Goal: Check status: Check status

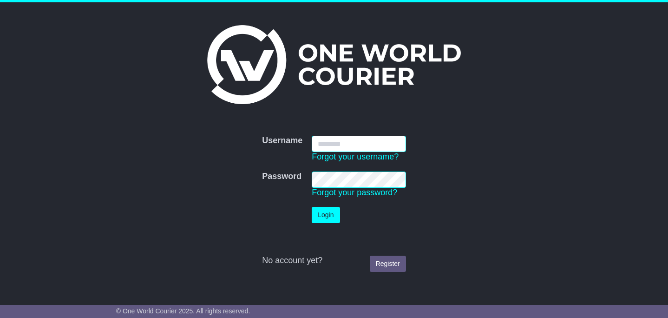
click at [382, 143] on input "Username" at bounding box center [359, 144] width 94 height 16
type input "**********"
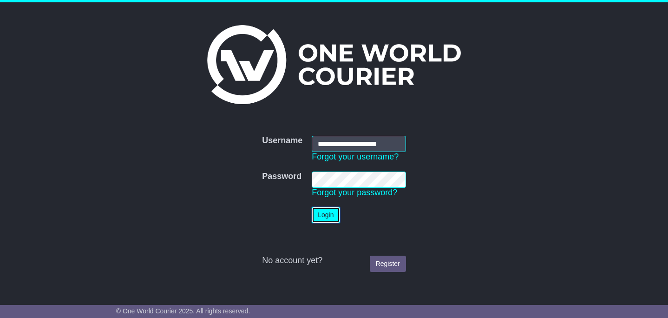
click at [331, 217] on button "Login" at bounding box center [326, 215] width 28 height 16
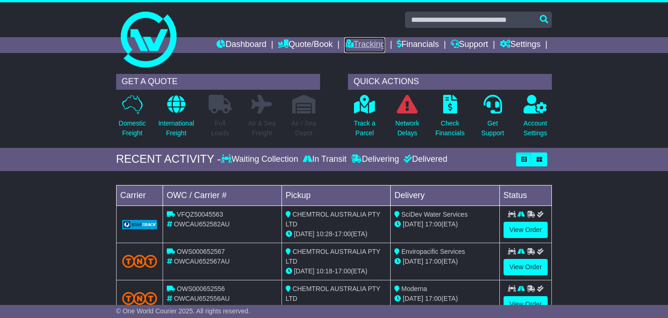
click at [362, 47] on link "Tracking" at bounding box center [364, 45] width 41 height 16
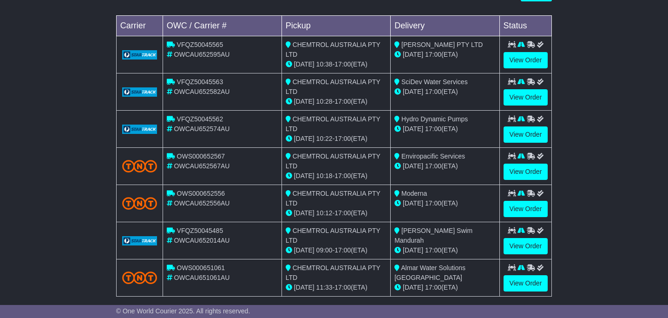
scroll to position [292, 0]
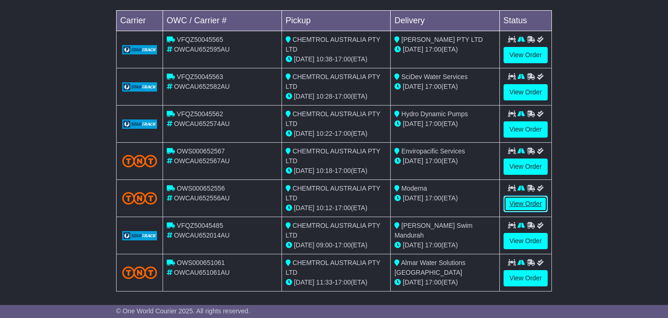
click at [527, 198] on link "View Order" at bounding box center [525, 203] width 45 height 16
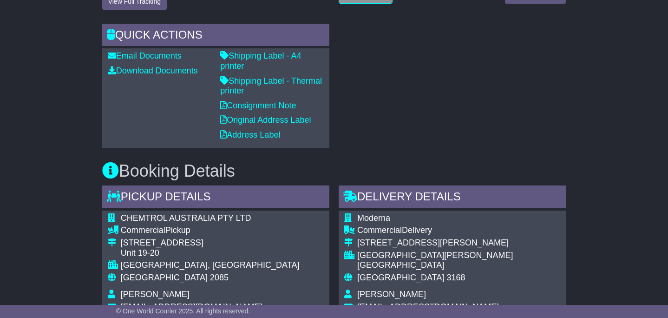
scroll to position [330, 0]
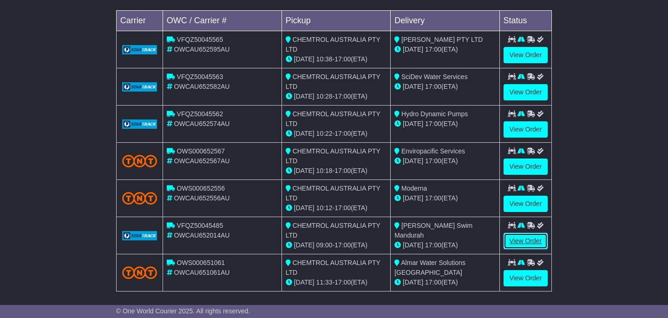
click at [534, 235] on link "View Order" at bounding box center [525, 241] width 45 height 16
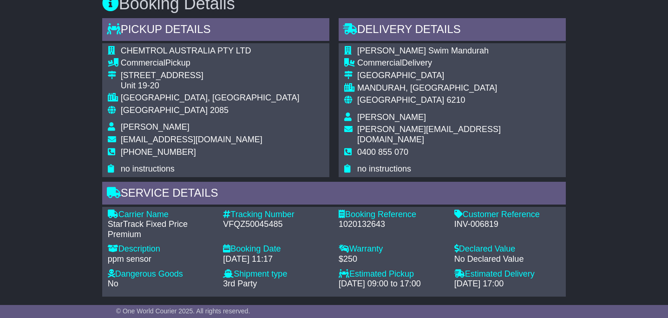
scroll to position [499, 0]
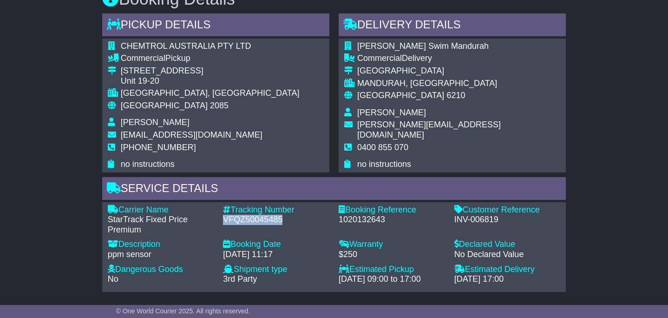
drag, startPoint x: 280, startPoint y: 210, endPoint x: 221, endPoint y: 209, distance: 58.5
click at [221, 209] on div "Tracking Number - VFQZ50045485" at bounding box center [276, 220] width 116 height 30
copy div "VFQZ50045485"
